Goal: Check status: Check status

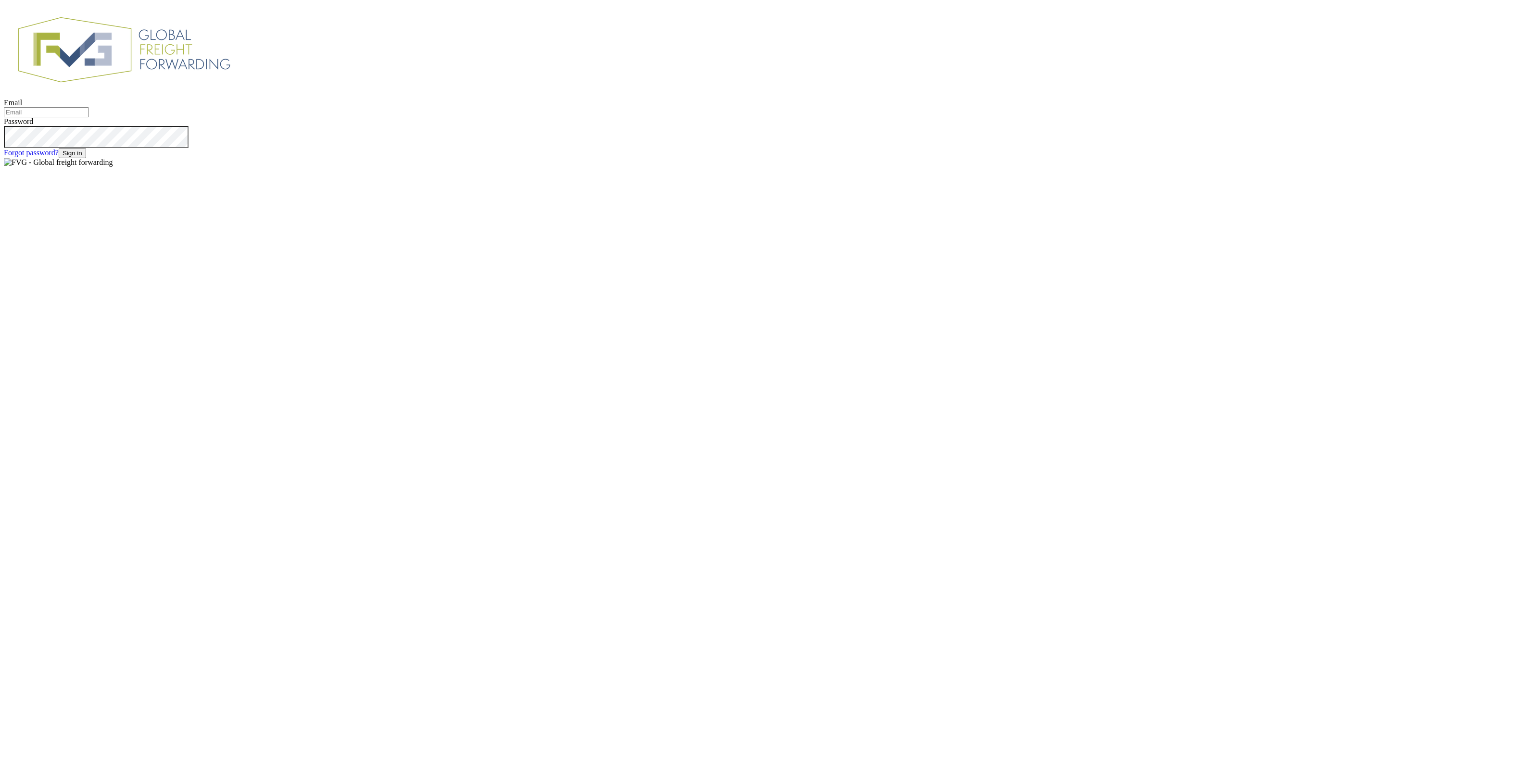
type input "[EMAIL_ADDRESS][DOMAIN_NAME]"
click at [86, 158] on button "Sign in" at bounding box center [73, 153] width 27 height 10
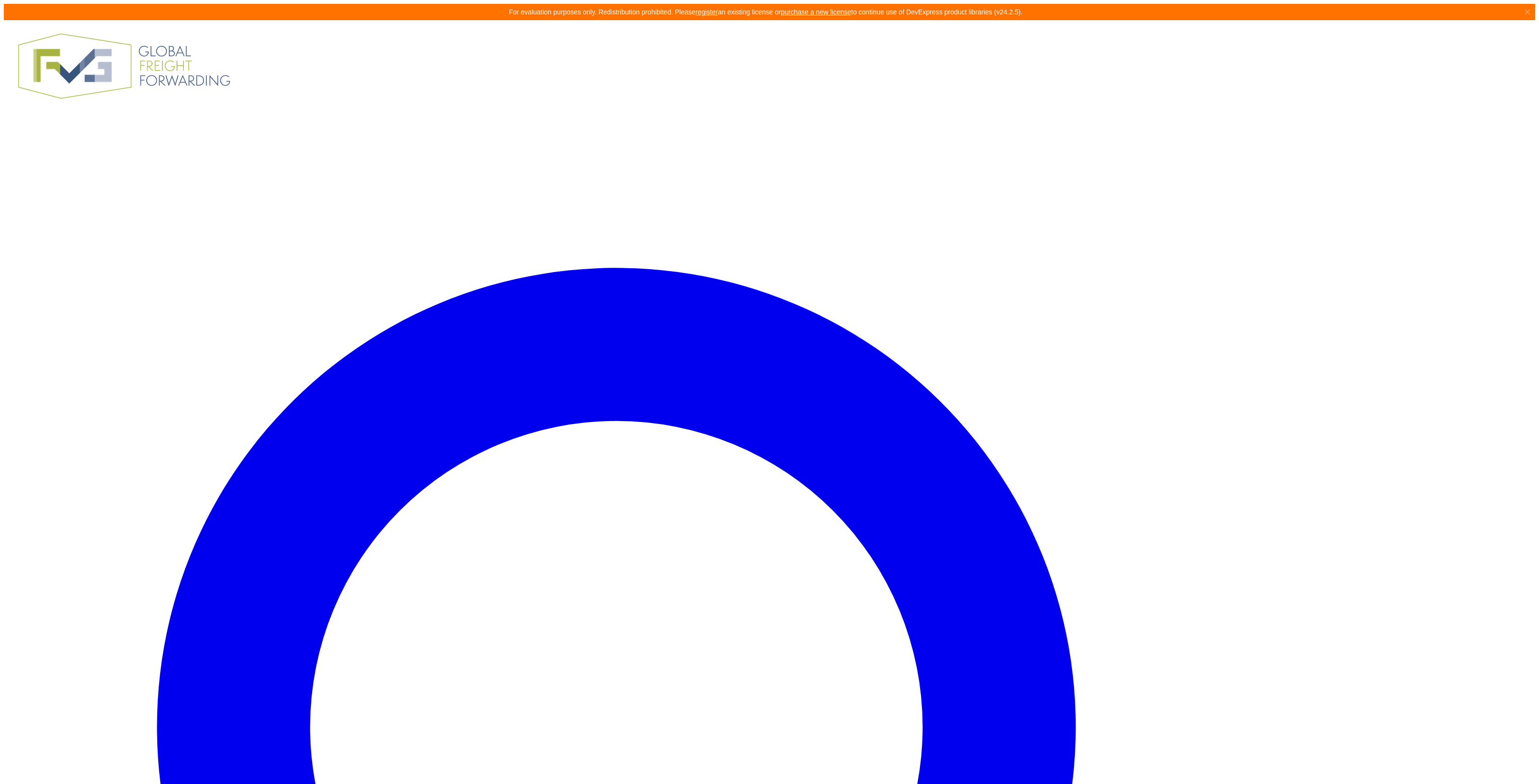
drag, startPoint x: 449, startPoint y: 142, endPoint x: 446, endPoint y: 155, distance: 13.3
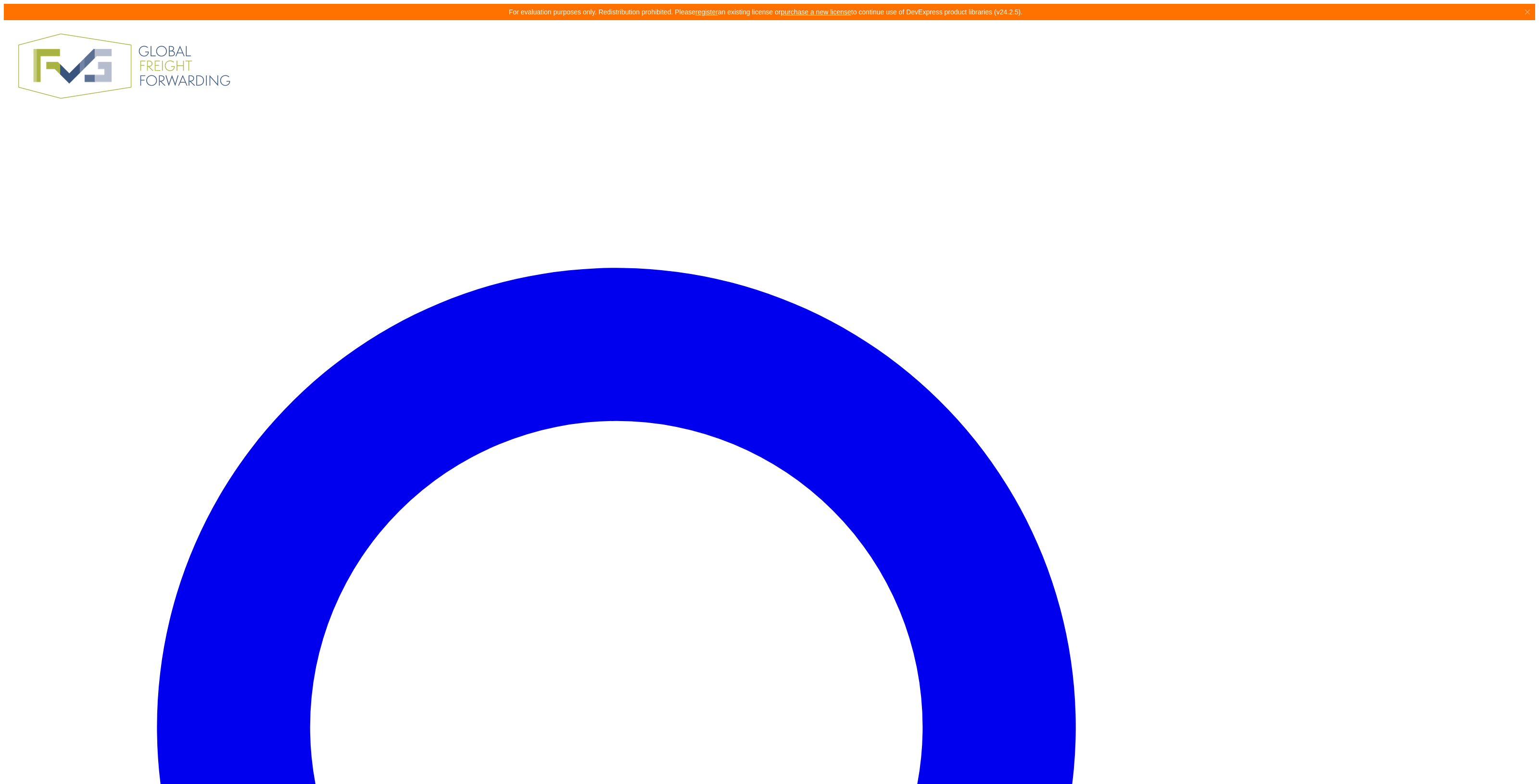
drag, startPoint x: 551, startPoint y: 279, endPoint x: 440, endPoint y: 279, distance: 111.0
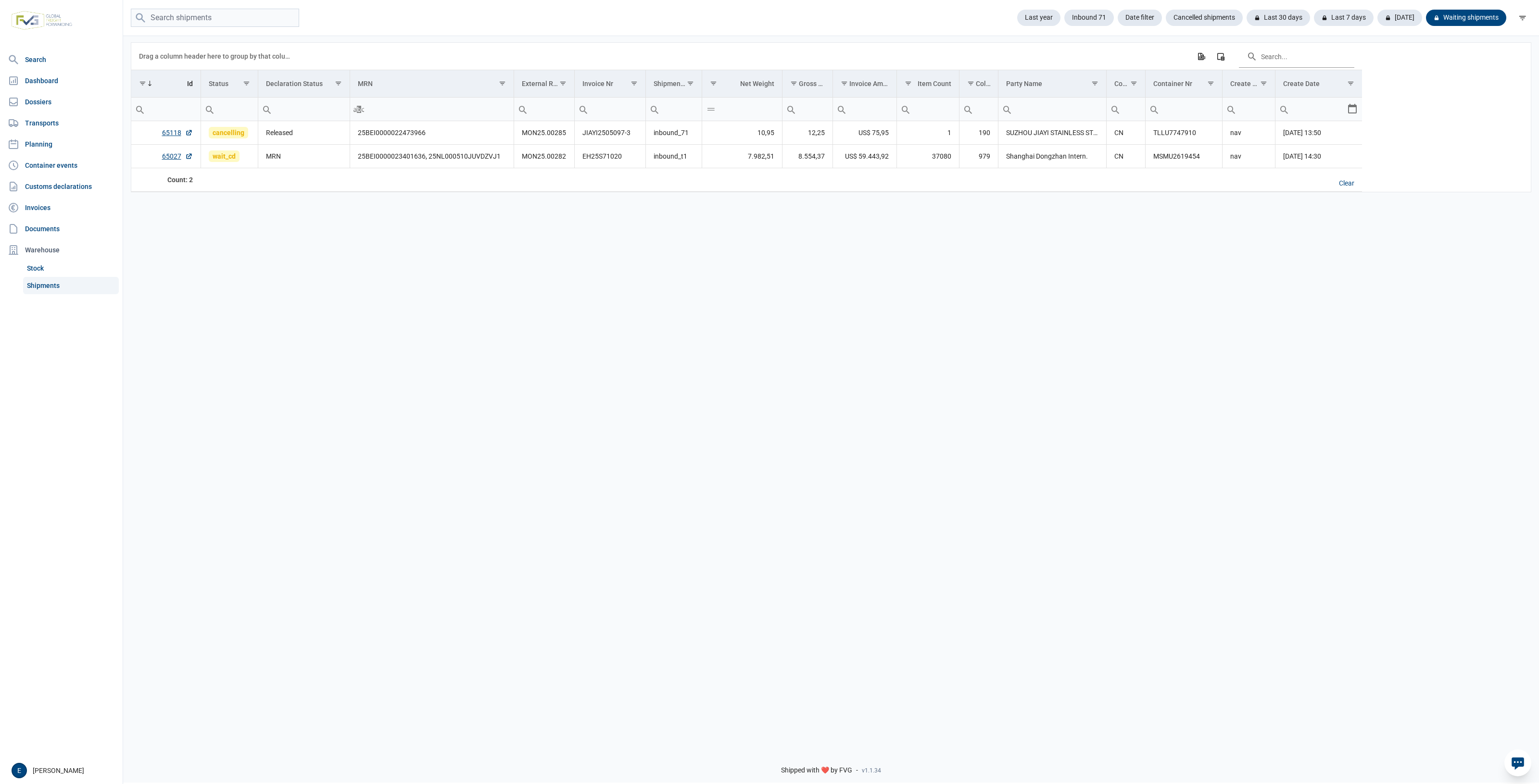
drag, startPoint x: 376, startPoint y: 330, endPoint x: 44, endPoint y: 318, distance: 332.2
click at [376, 329] on div "Data grid with 2 rows and 17 columns Drag a column header here to group by that…" at bounding box center [831, 388] width 1416 height 707
drag, startPoint x: 682, startPoint y: 355, endPoint x: 567, endPoint y: 328, distance: 118.1
click at [567, 328] on div "Data grid with 2 rows and 17 columns Drag a column header here to group by that…" at bounding box center [831, 388] width 1416 height 707
drag, startPoint x: 316, startPoint y: 133, endPoint x: 238, endPoint y: 129, distance: 78.1
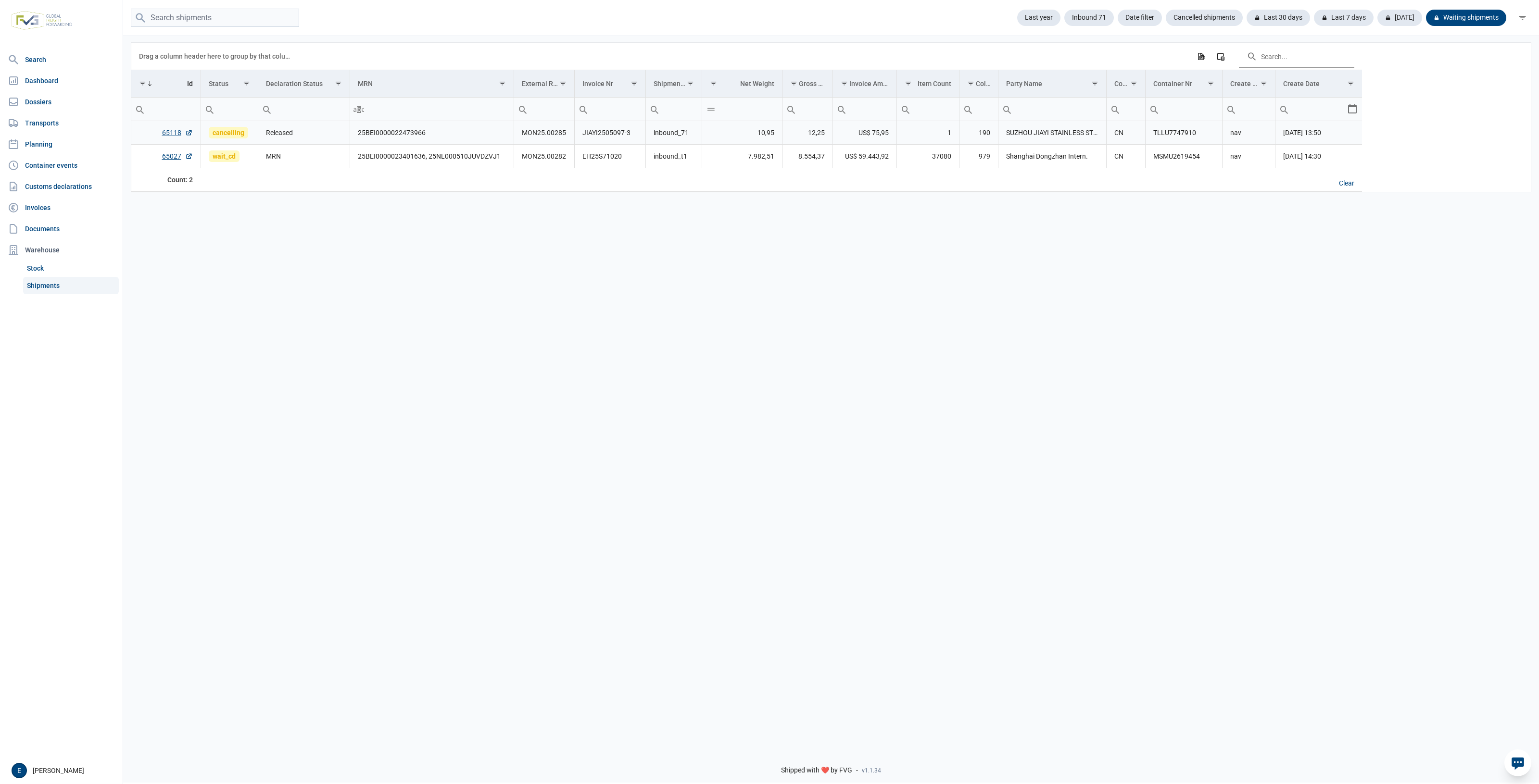
click at [316, 133] on td "Released" at bounding box center [304, 133] width 92 height 24
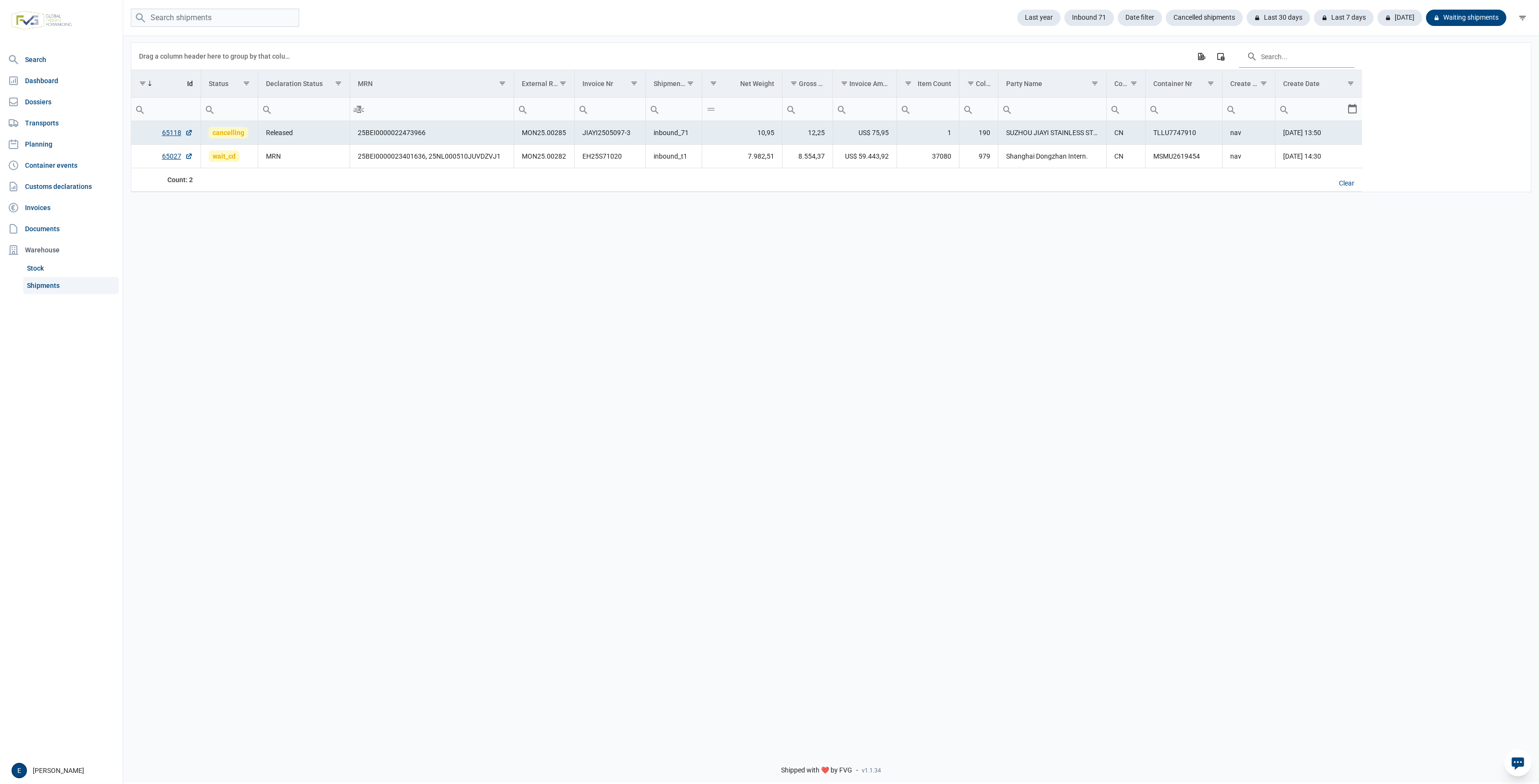
drag, startPoint x: 485, startPoint y: 362, endPoint x: 476, endPoint y: 356, distance: 10.8
click at [476, 356] on div "Data grid with 2 rows and 17 columns Drag a column header here to group by that…" at bounding box center [831, 388] width 1416 height 707
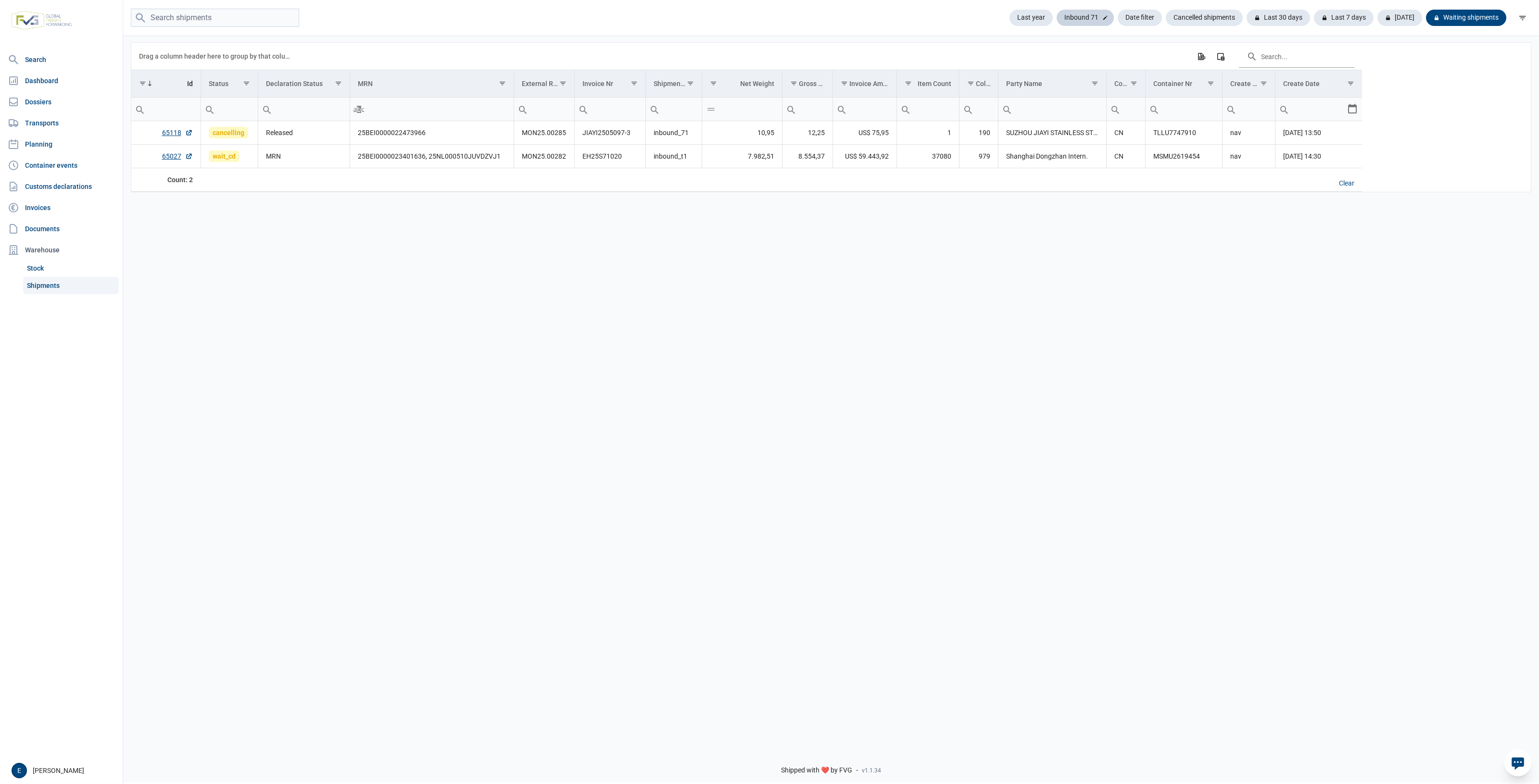
click at [1117, 20] on div "Inbound 71" at bounding box center [1139, 18] width 44 height 16
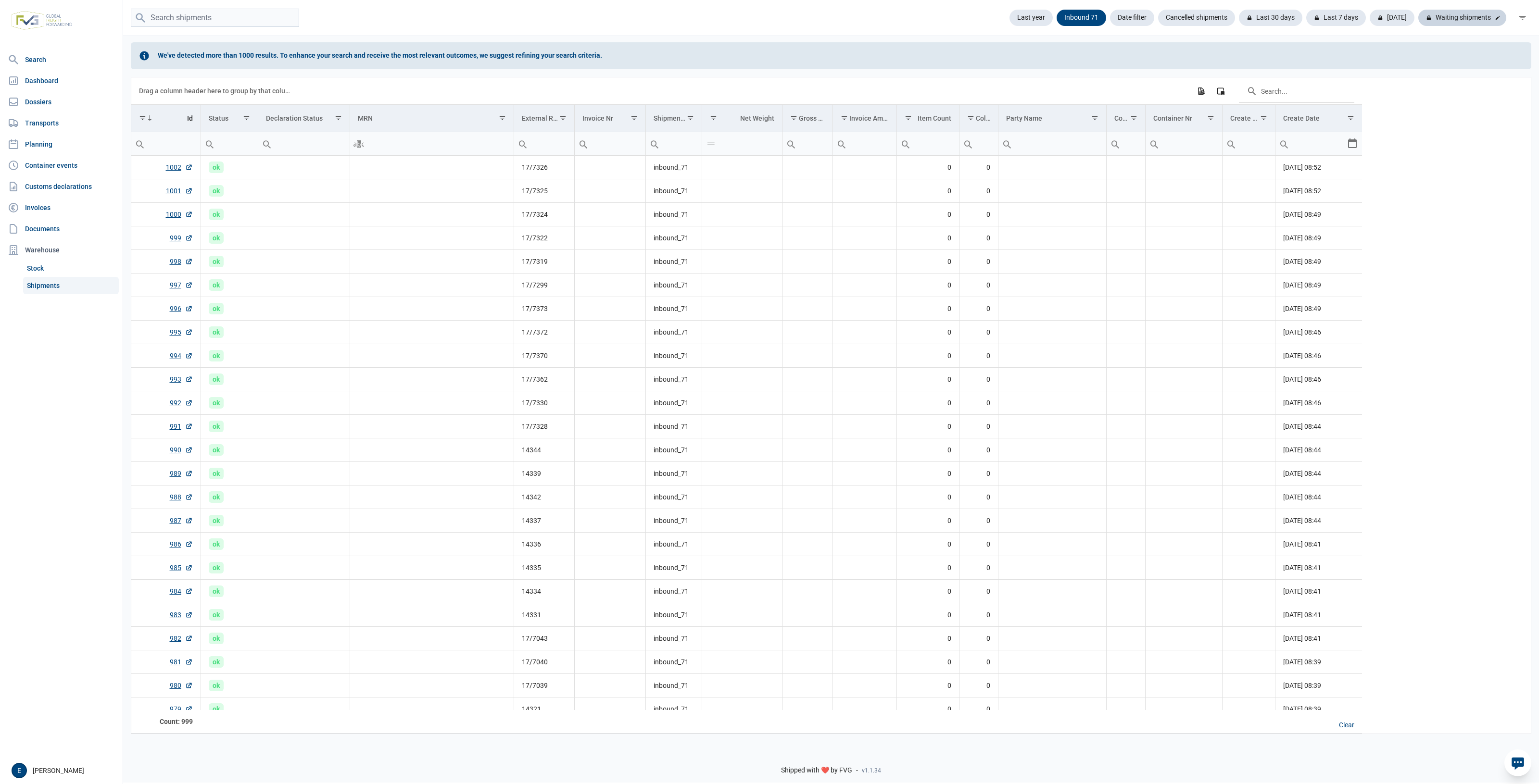
click at [1467, 17] on div "Waiting shipments" at bounding box center [1462, 18] width 88 height 16
